Goal: Task Accomplishment & Management: Use online tool/utility

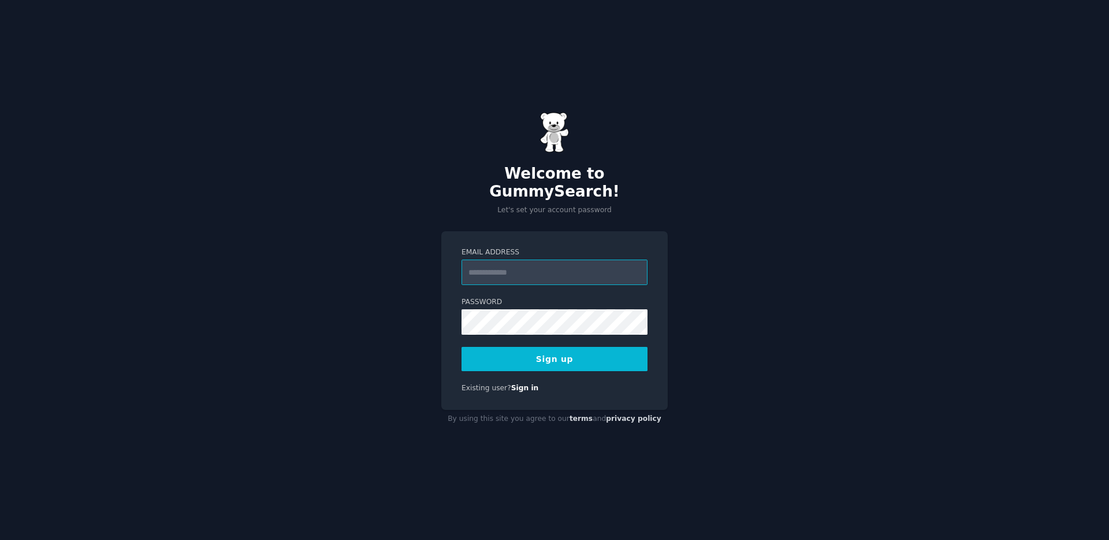
type input "**********"
click at [547, 354] on button "Sign up" at bounding box center [555, 359] width 186 height 24
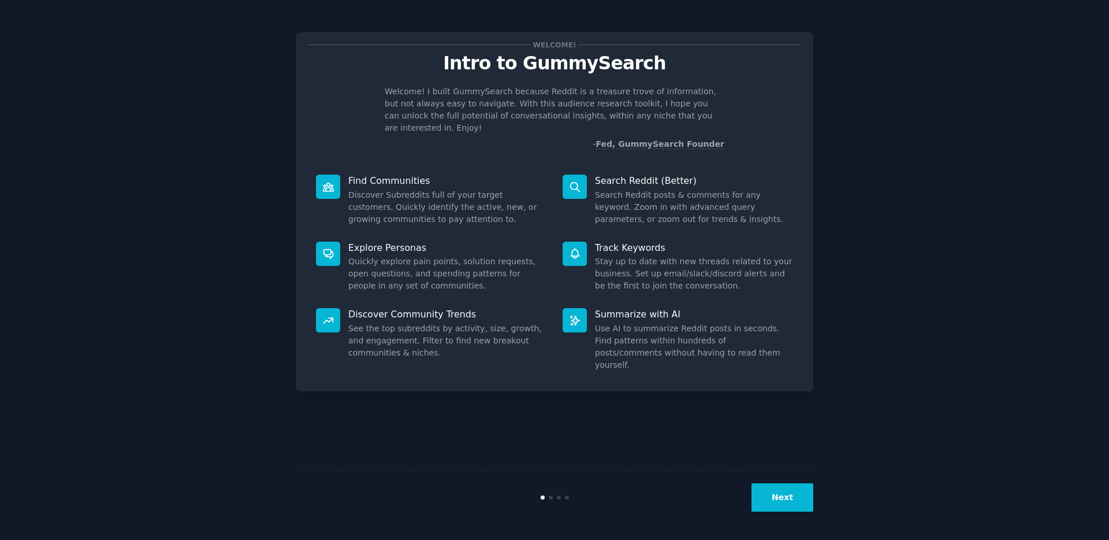
click at [795, 492] on button "Next" at bounding box center [783, 497] width 62 height 28
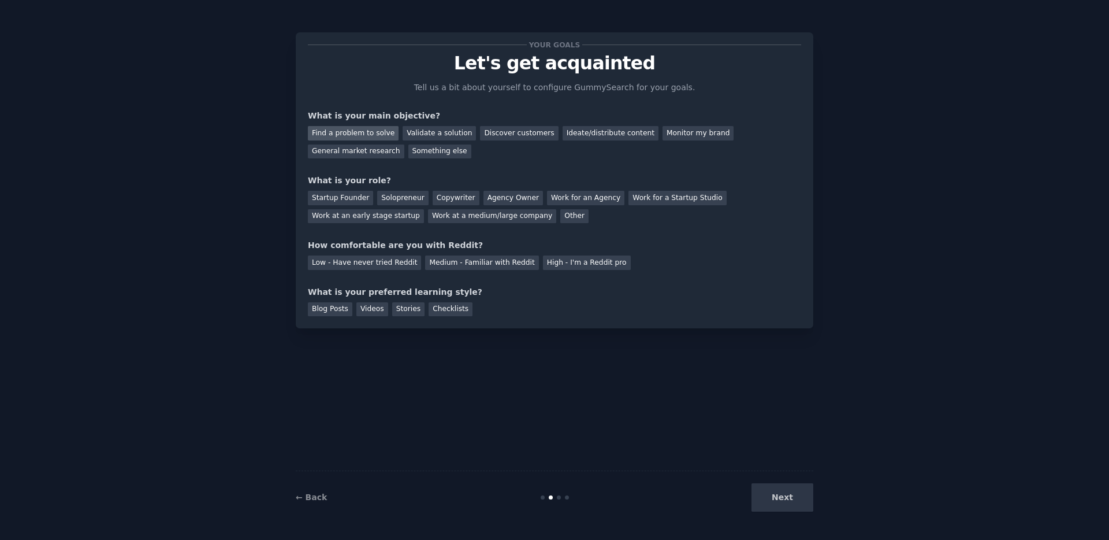
click at [378, 130] on div "Find a problem to solve" at bounding box center [353, 133] width 91 height 14
click at [678, 138] on div "Monitor my brand" at bounding box center [698, 133] width 71 height 14
click at [366, 135] on div "Find a problem to solve" at bounding box center [353, 133] width 91 height 14
click at [336, 197] on div "Startup Founder" at bounding box center [340, 198] width 65 height 14
click at [391, 218] on div "Work at an early stage startup" at bounding box center [366, 216] width 116 height 14
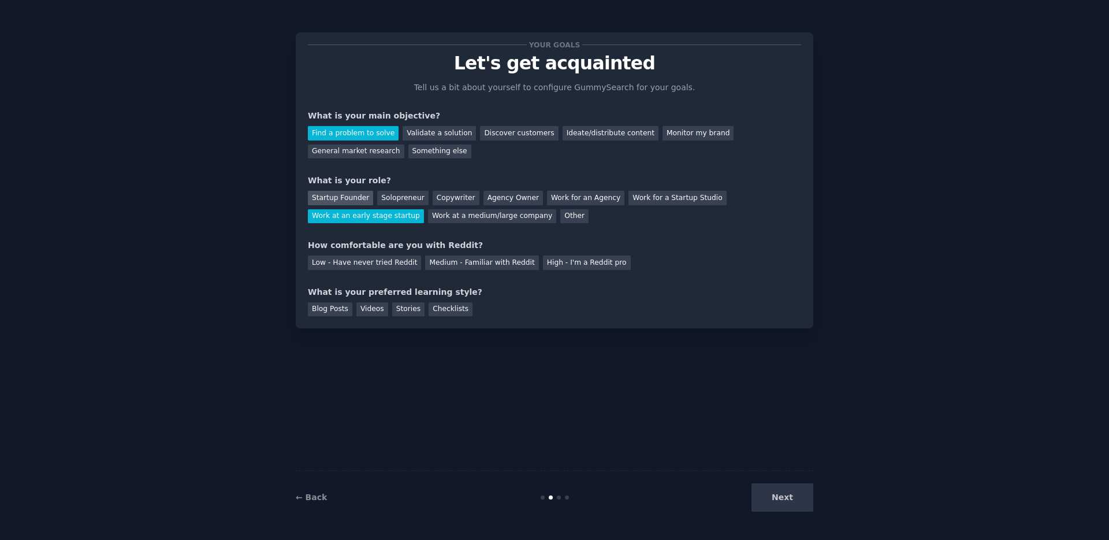
click at [348, 199] on div "Startup Founder" at bounding box center [340, 198] width 65 height 14
click at [488, 263] on div "Medium - Familiar with Reddit" at bounding box center [481, 262] width 113 height 14
click at [347, 306] on div "Blog Posts" at bounding box center [330, 309] width 44 height 14
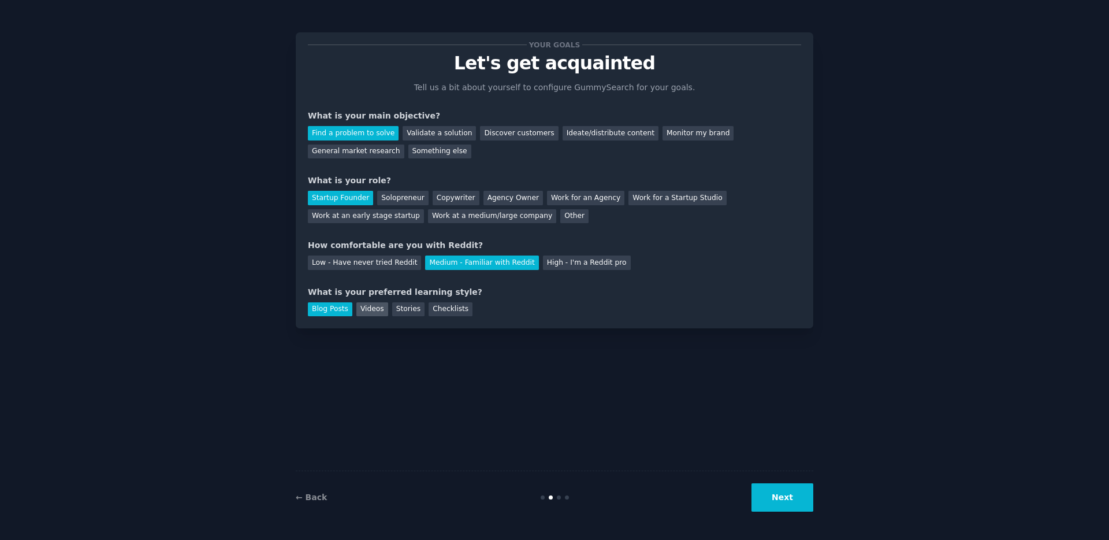
drag, startPoint x: 373, startPoint y: 305, endPoint x: 362, endPoint y: 307, distance: 11.2
click at [373, 305] on div "Videos" at bounding box center [372, 309] width 32 height 14
click at [325, 312] on div "Blog Posts" at bounding box center [330, 309] width 44 height 14
click at [804, 491] on button "Next" at bounding box center [783, 497] width 62 height 28
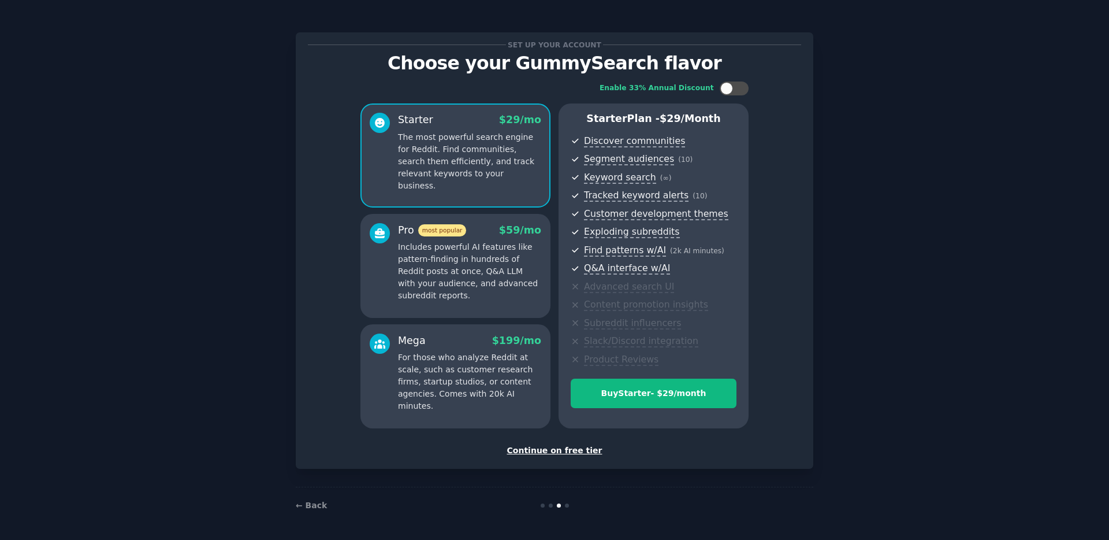
click at [571, 448] on div "Continue on free tier" at bounding box center [554, 450] width 493 height 12
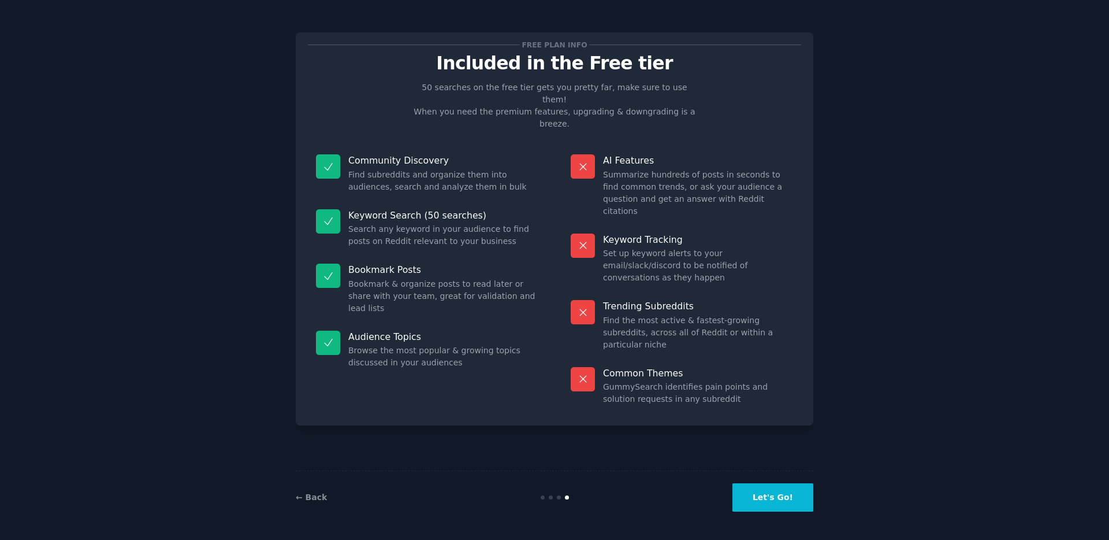
click at [782, 500] on button "Let's Go!" at bounding box center [773, 497] width 81 height 28
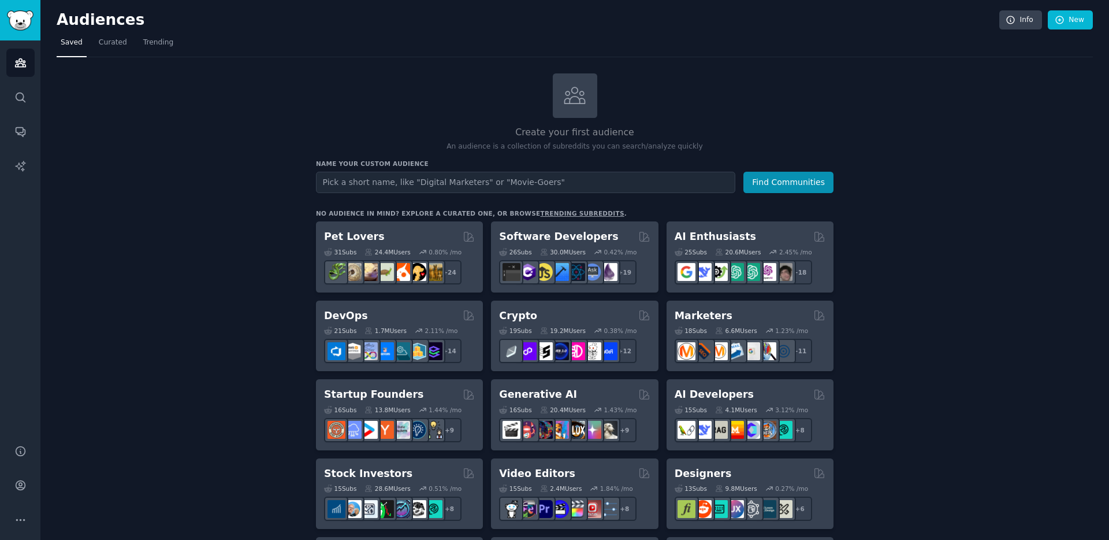
click at [562, 185] on input "text" at bounding box center [525, 182] width 419 height 21
click at [567, 185] on input "text" at bounding box center [525, 182] width 419 height 21
click at [568, 184] on input "text" at bounding box center [525, 182] width 419 height 21
click at [504, 180] on input "text" at bounding box center [525, 182] width 419 height 21
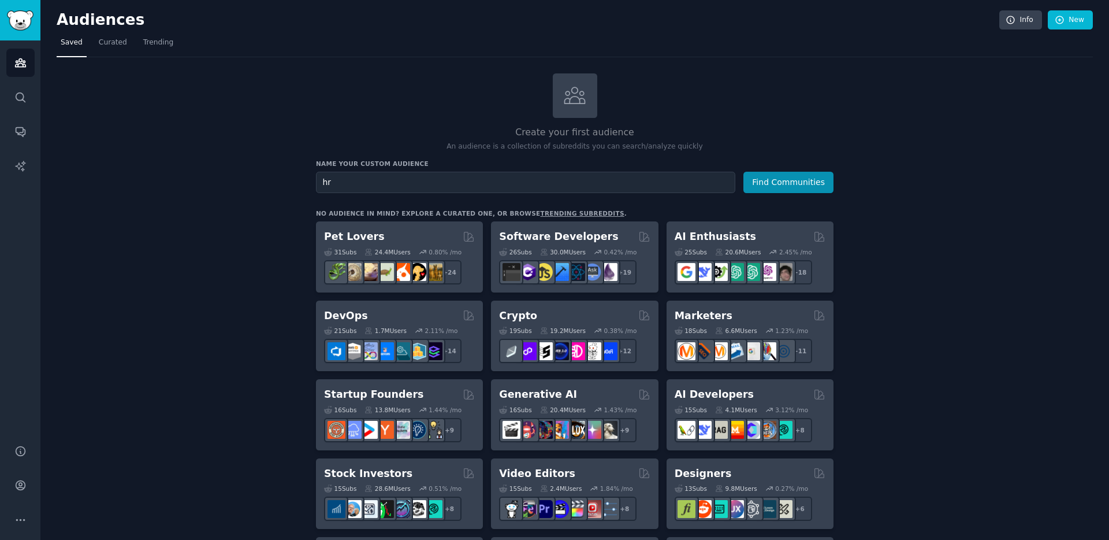
type input "h"
type input "hr tech"
click at [764, 179] on button "Find Communities" at bounding box center [789, 182] width 90 height 21
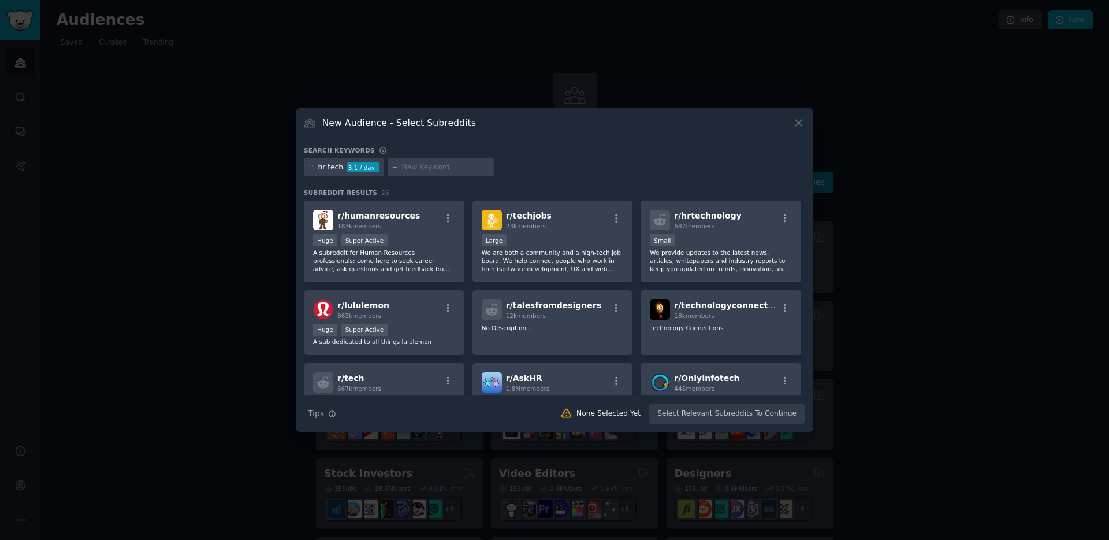
click at [793, 121] on icon at bounding box center [799, 123] width 12 height 12
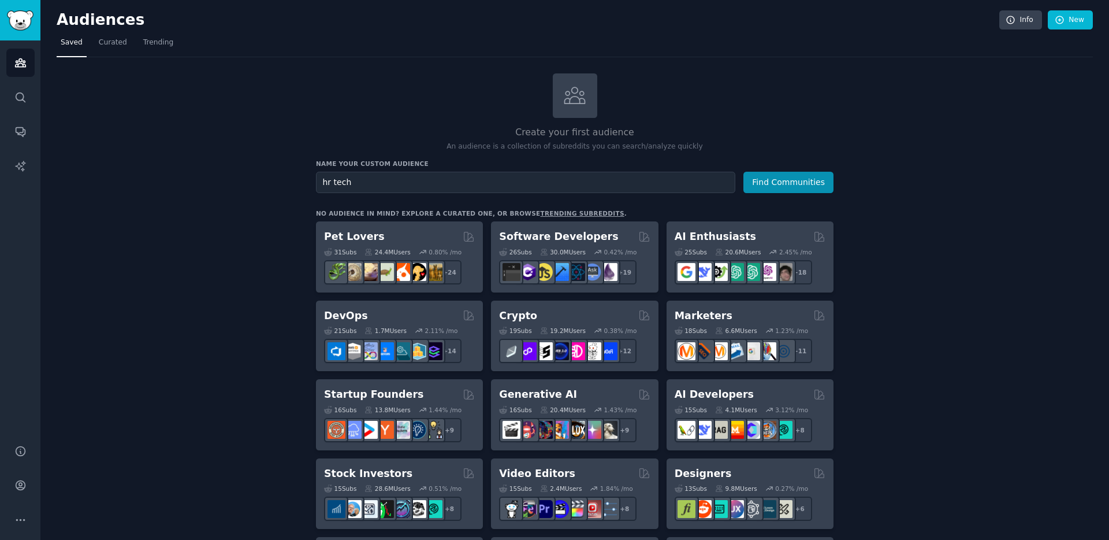
click at [23, 126] on icon "Sidebar" at bounding box center [20, 131] width 12 height 12
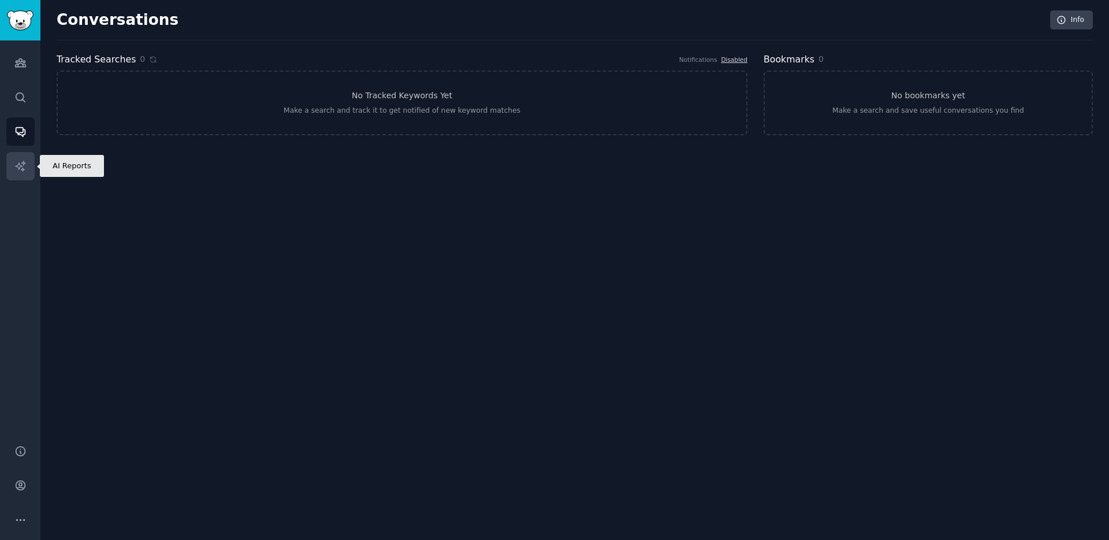
click at [17, 168] on icon "Sidebar" at bounding box center [20, 166] width 12 height 12
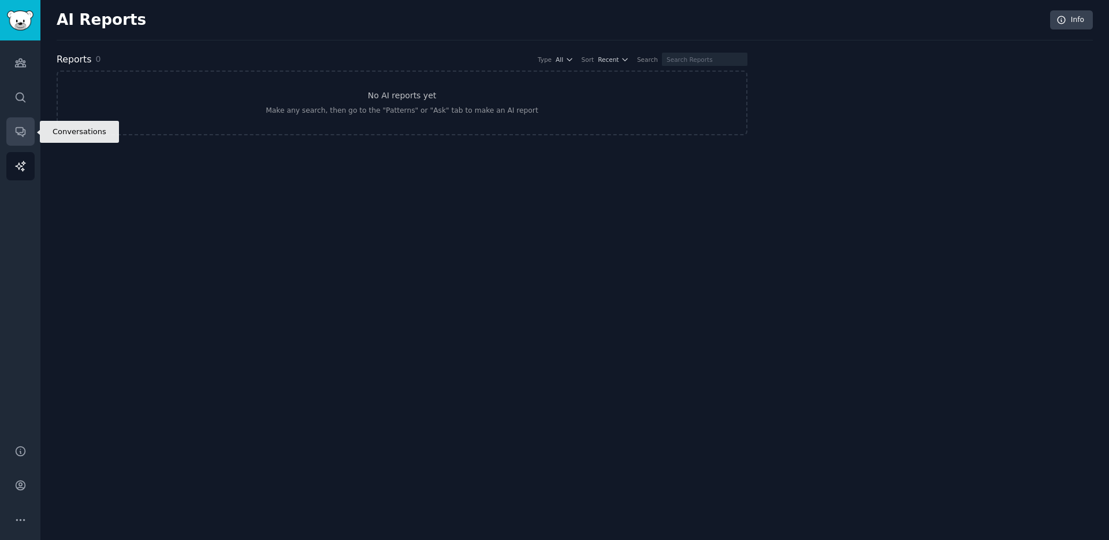
click at [25, 134] on icon "Sidebar" at bounding box center [20, 131] width 12 height 12
